Goal: Find specific page/section: Find specific page/section

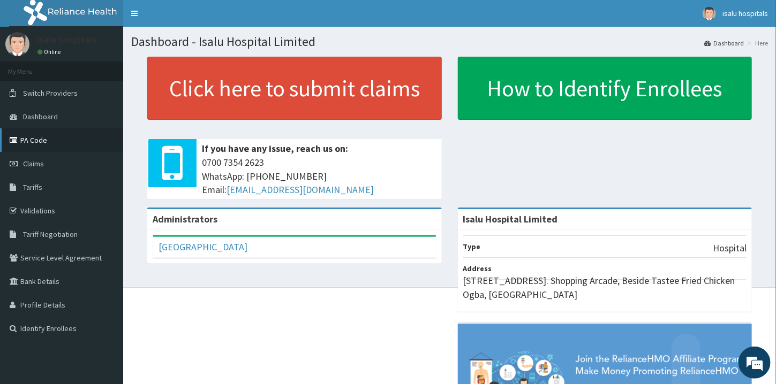
click at [40, 143] on link "PA Code" at bounding box center [61, 140] width 123 height 24
click at [42, 140] on link "PA Code" at bounding box center [61, 140] width 123 height 24
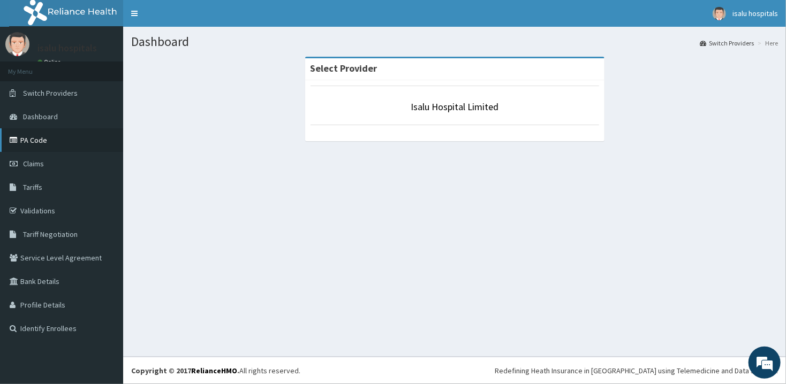
click at [56, 145] on link "PA Code" at bounding box center [61, 140] width 123 height 24
